Goal: Task Accomplishment & Management: Use online tool/utility

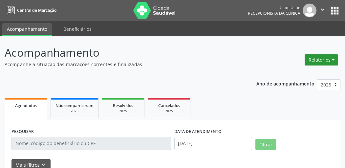
click at [329, 60] on button "Relatórios" at bounding box center [321, 59] width 33 height 11
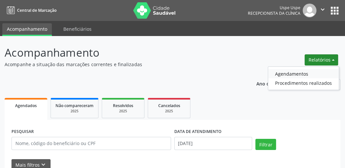
click at [297, 74] on link "Agendamentos" at bounding box center [303, 73] width 71 height 9
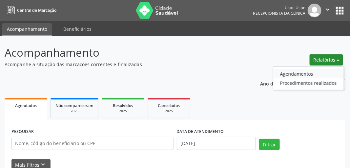
select select "7"
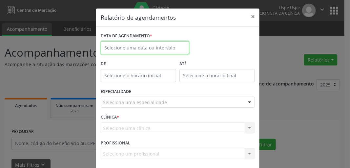
click at [158, 51] on input "text" at bounding box center [145, 47] width 89 height 13
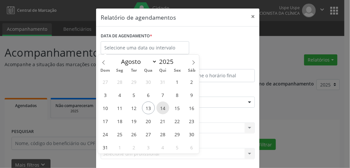
click at [162, 109] on span "14" at bounding box center [163, 108] width 13 height 13
type input "[DATE]"
click at [162, 108] on span "14" at bounding box center [163, 108] width 13 height 13
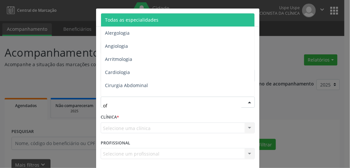
type input "oft"
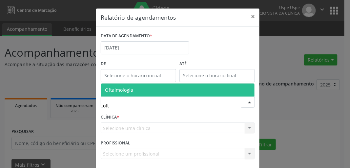
click at [139, 92] on span "Oftalmologia" at bounding box center [178, 90] width 154 height 13
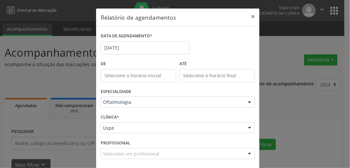
scroll to position [29, 0]
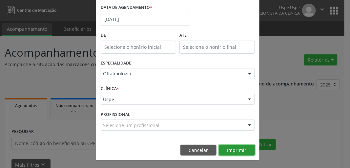
click at [228, 149] on button "Imprimir" at bounding box center [237, 150] width 36 height 11
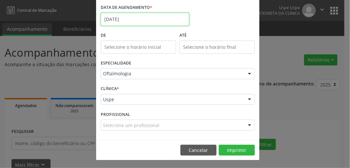
click at [139, 22] on input "[DATE]" at bounding box center [145, 19] width 89 height 13
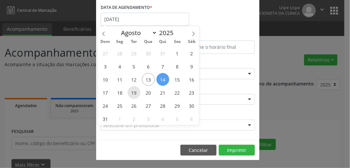
click at [137, 92] on span "19" at bounding box center [134, 92] width 13 height 13
type input "[DATE]"
click at [137, 92] on span "19" at bounding box center [134, 92] width 13 height 13
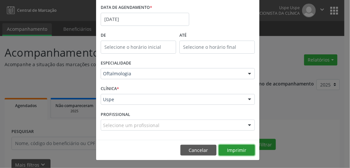
click at [230, 151] on button "Imprimir" at bounding box center [237, 150] width 36 height 11
